Goal: Navigation & Orientation: Find specific page/section

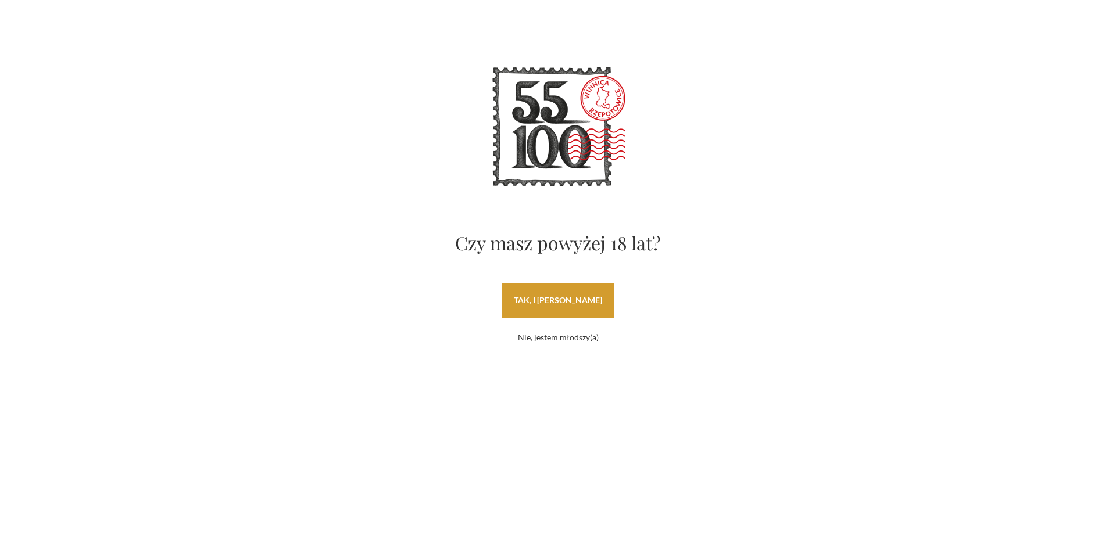
click at [547, 303] on link "tak, i uwielbiam wino" at bounding box center [558, 300] width 112 height 35
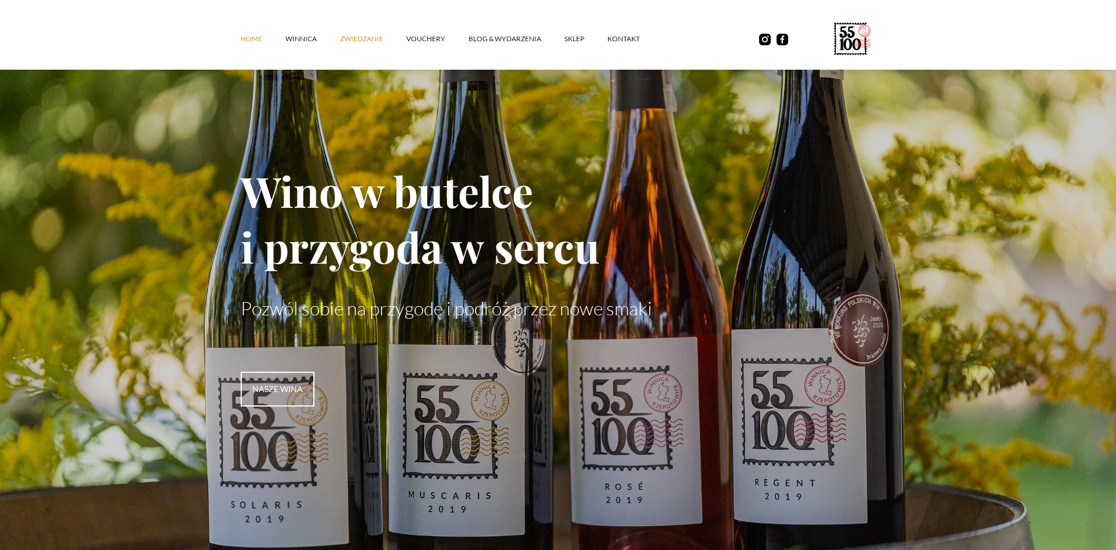
click at [349, 41] on link "ZWIEDZANIE" at bounding box center [373, 38] width 66 height 35
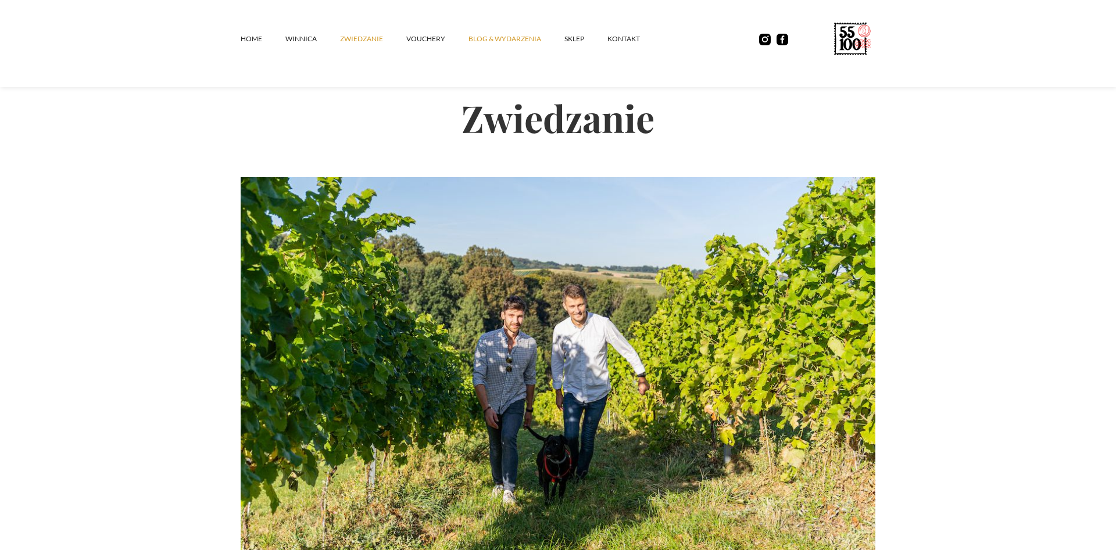
click at [498, 38] on link "Blog & Wydarzenia" at bounding box center [516, 38] width 96 height 35
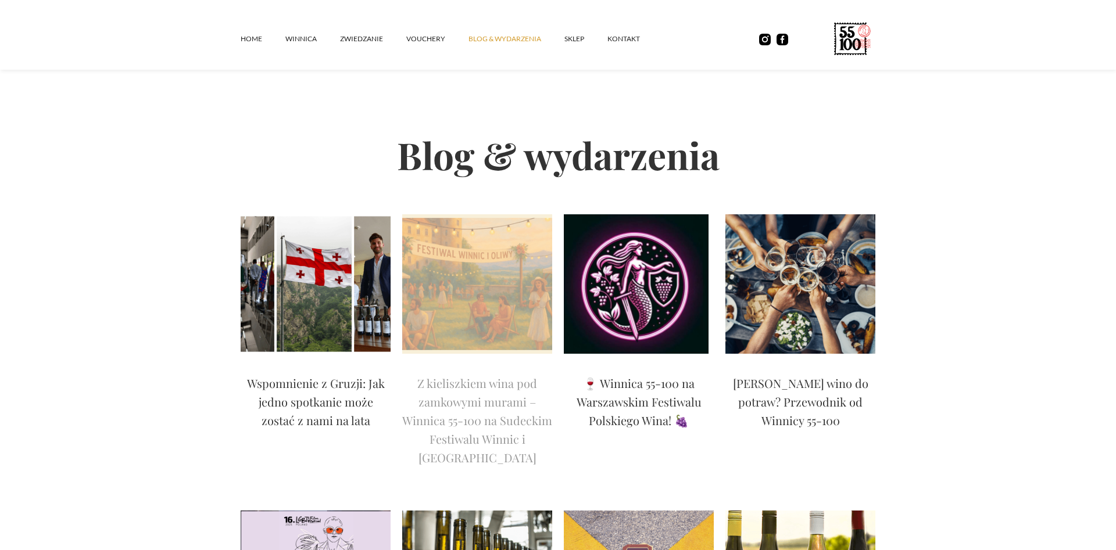
scroll to position [237, 0]
